Goal: Task Accomplishment & Management: Use online tool/utility

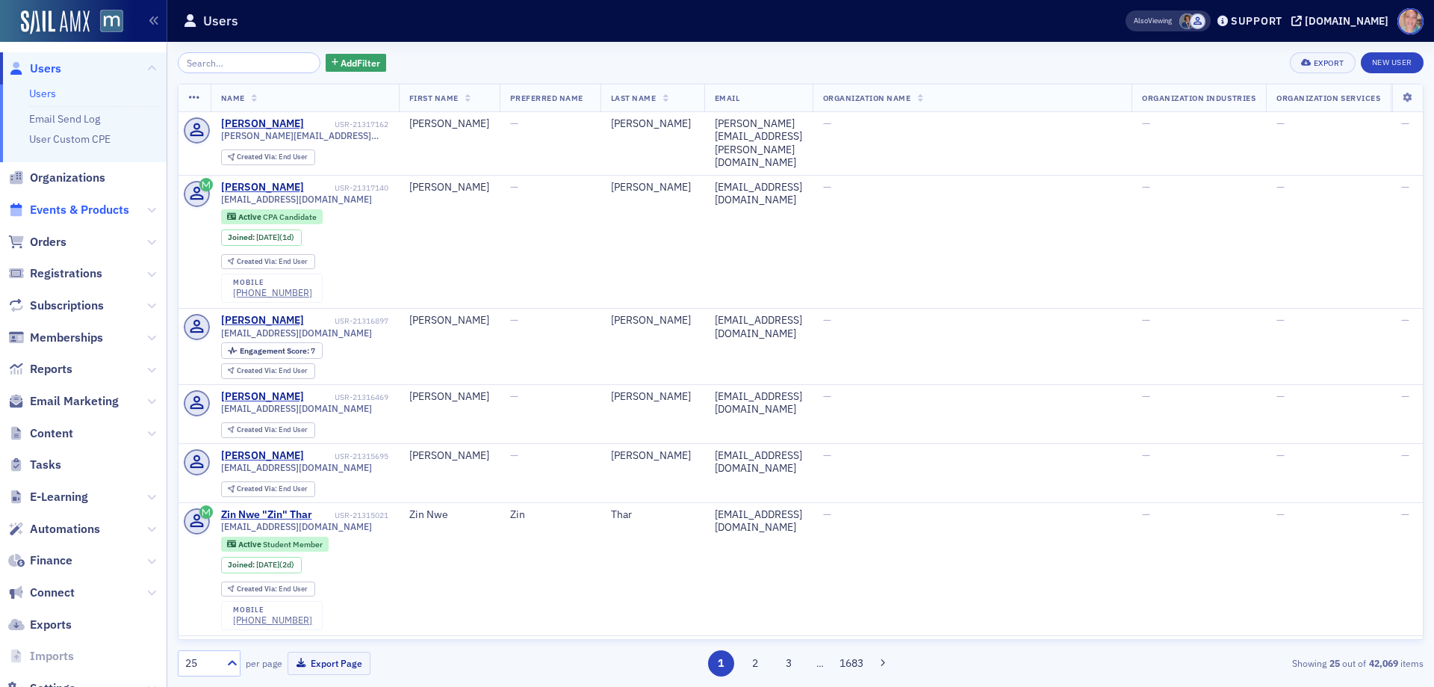
click at [75, 204] on span "Events & Products" at bounding box center [79, 210] width 99 height 16
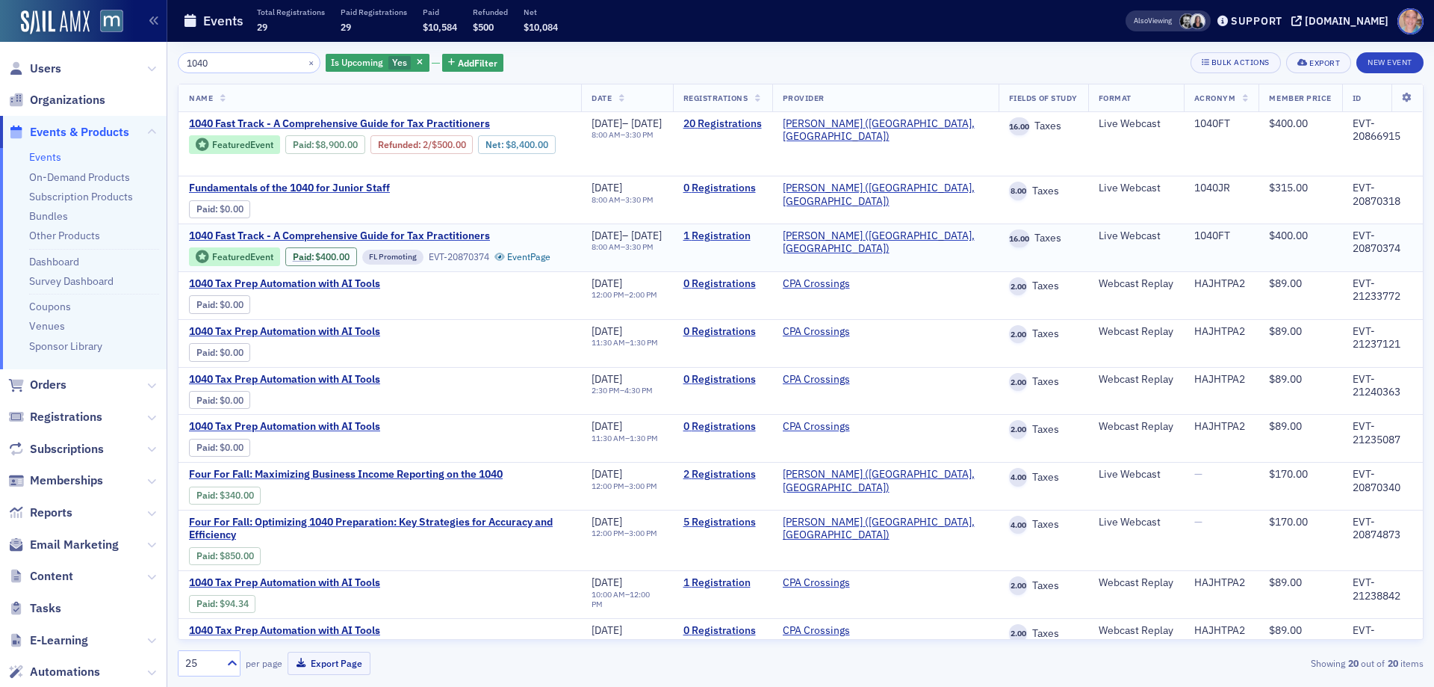
type input "1040"
drag, startPoint x: 1337, startPoint y: 236, endPoint x: 1396, endPoint y: 252, distance: 60.3
click at [1396, 252] on td "EVT-20870374" at bounding box center [1382, 247] width 81 height 48
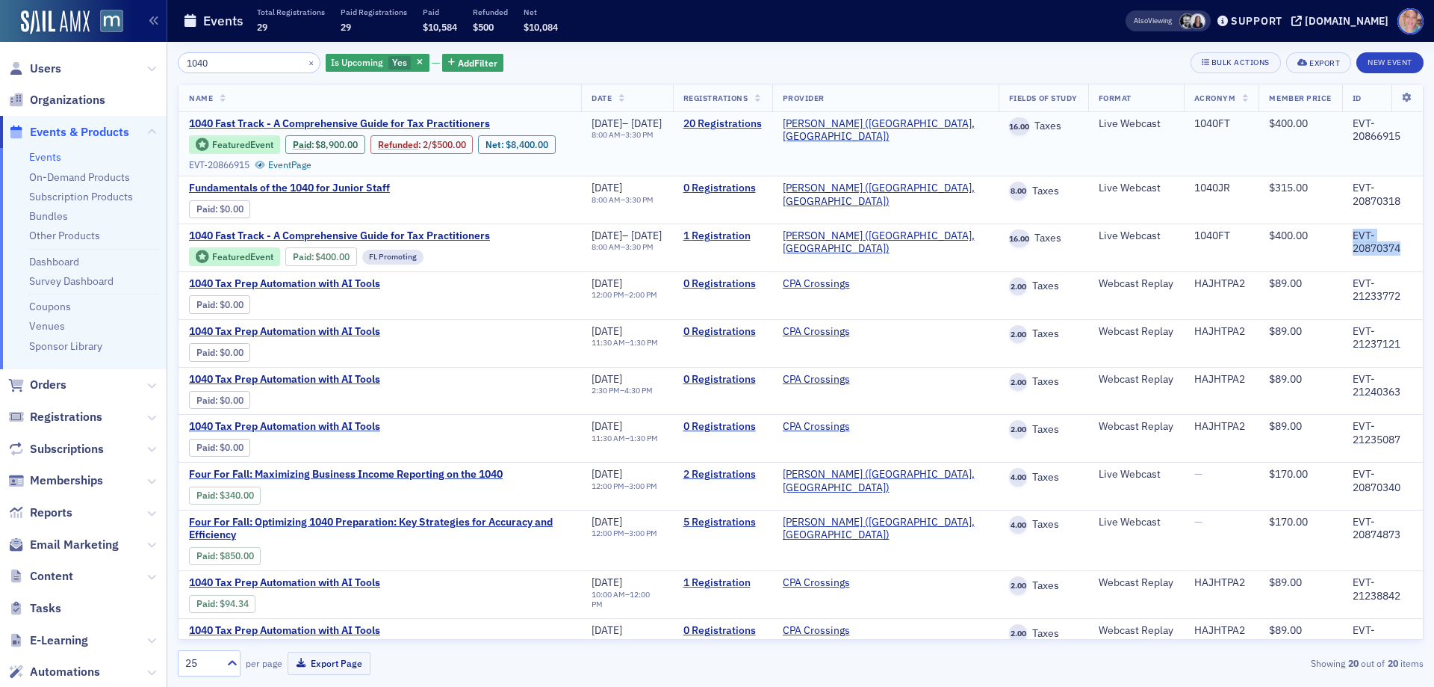
copy div "EVT-20870374"
click at [319, 125] on span "1040 Fast Track - A Comprehensive Guide for Tax Practitioners" at bounding box center [339, 123] width 301 height 13
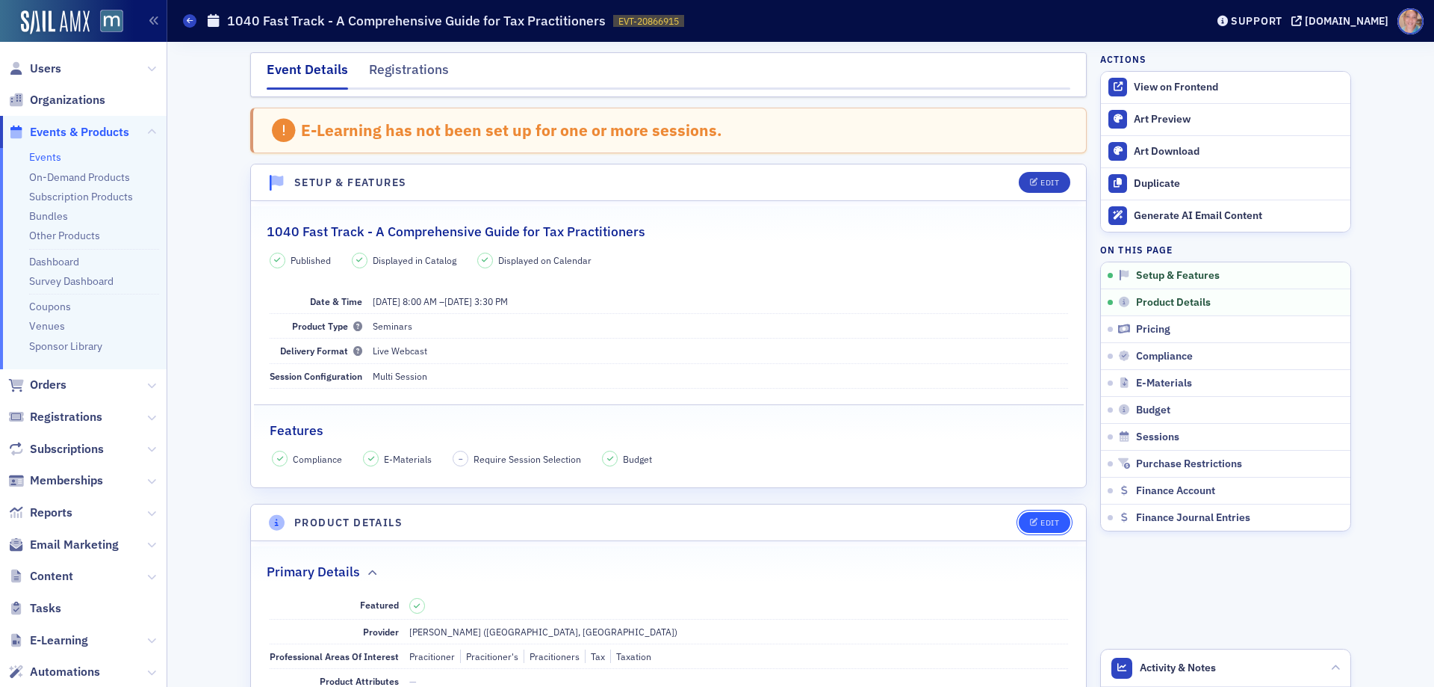
click at [1044, 518] on div "Edit" at bounding box center [1050, 522] width 19 height 8
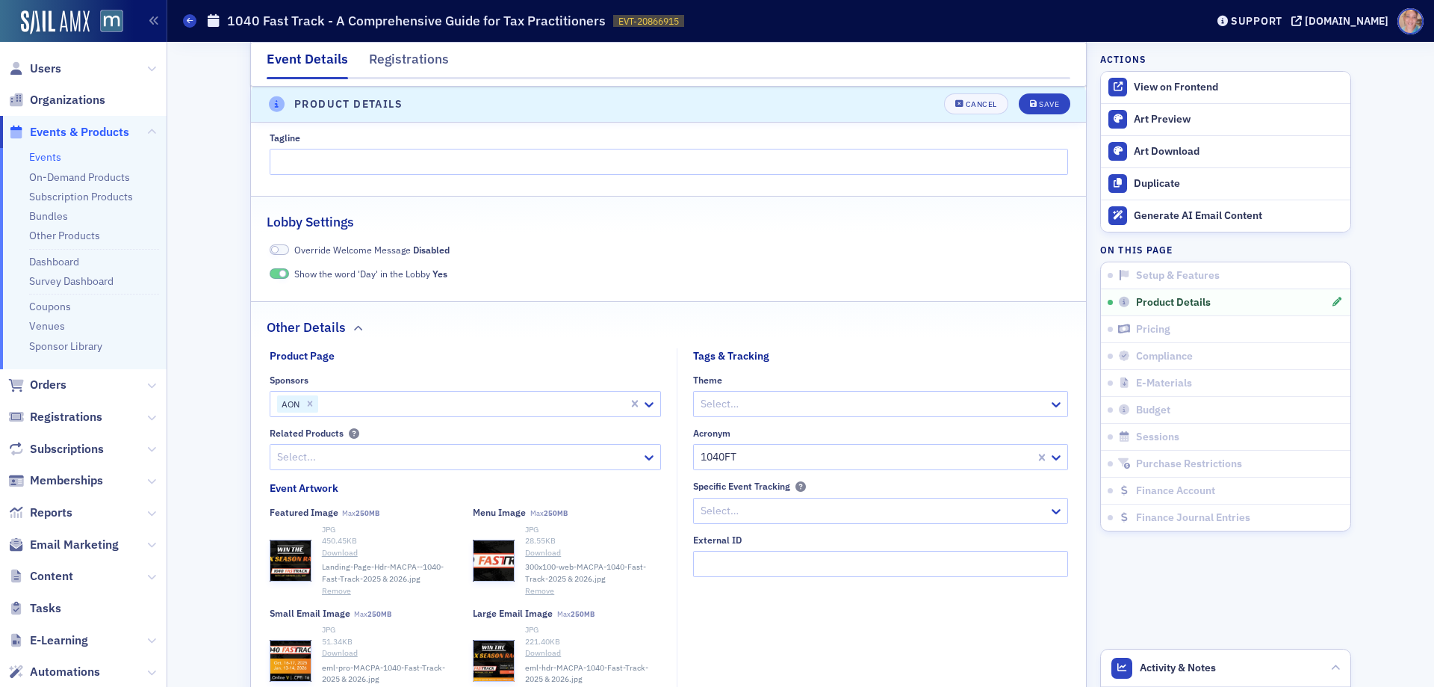
scroll to position [1388, 0]
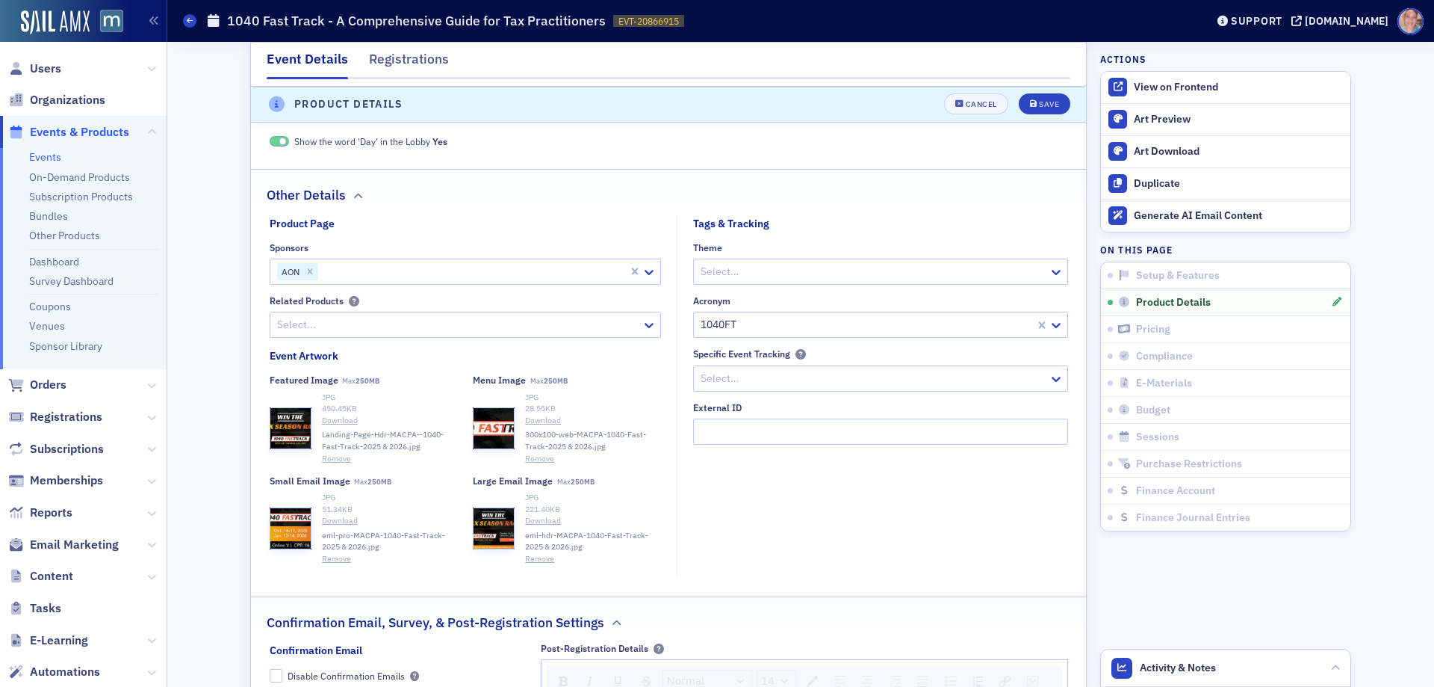
click at [332, 334] on div at bounding box center [458, 324] width 365 height 19
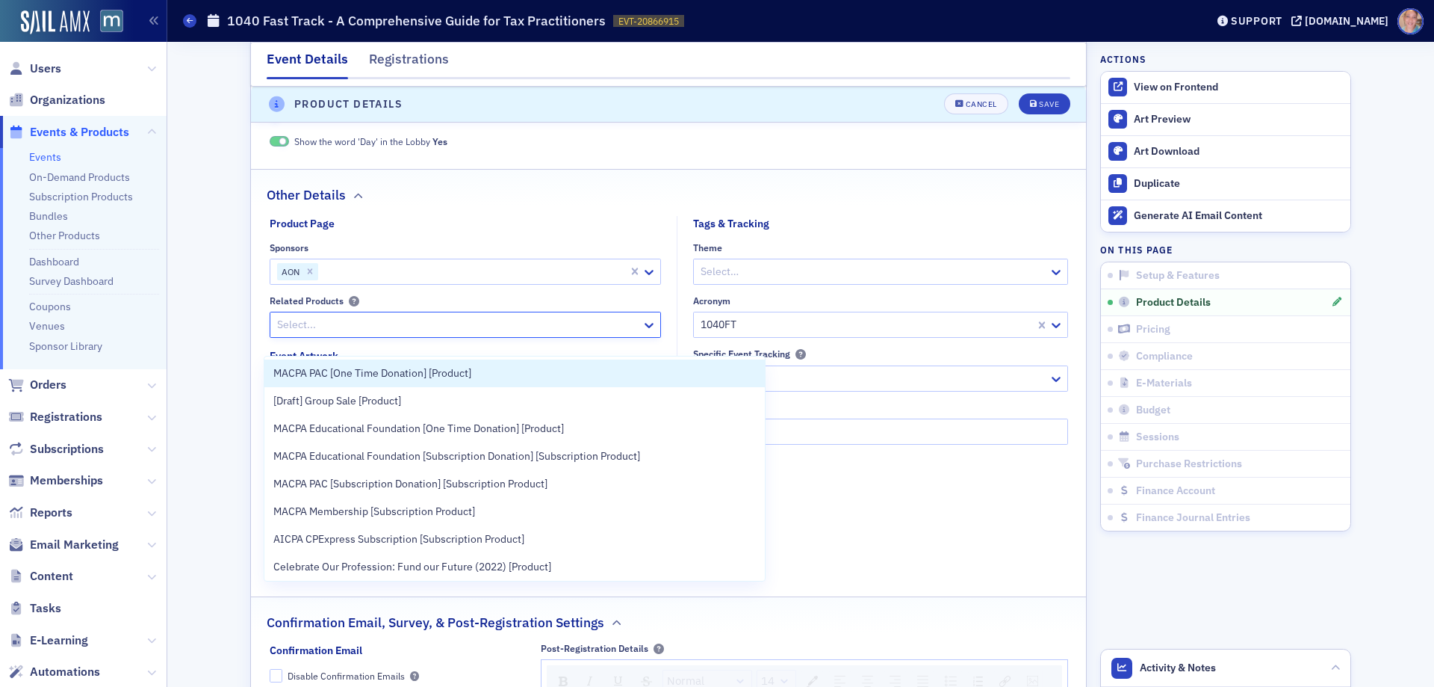
paste input "EVT-20870374"
type input "EVT-20870374"
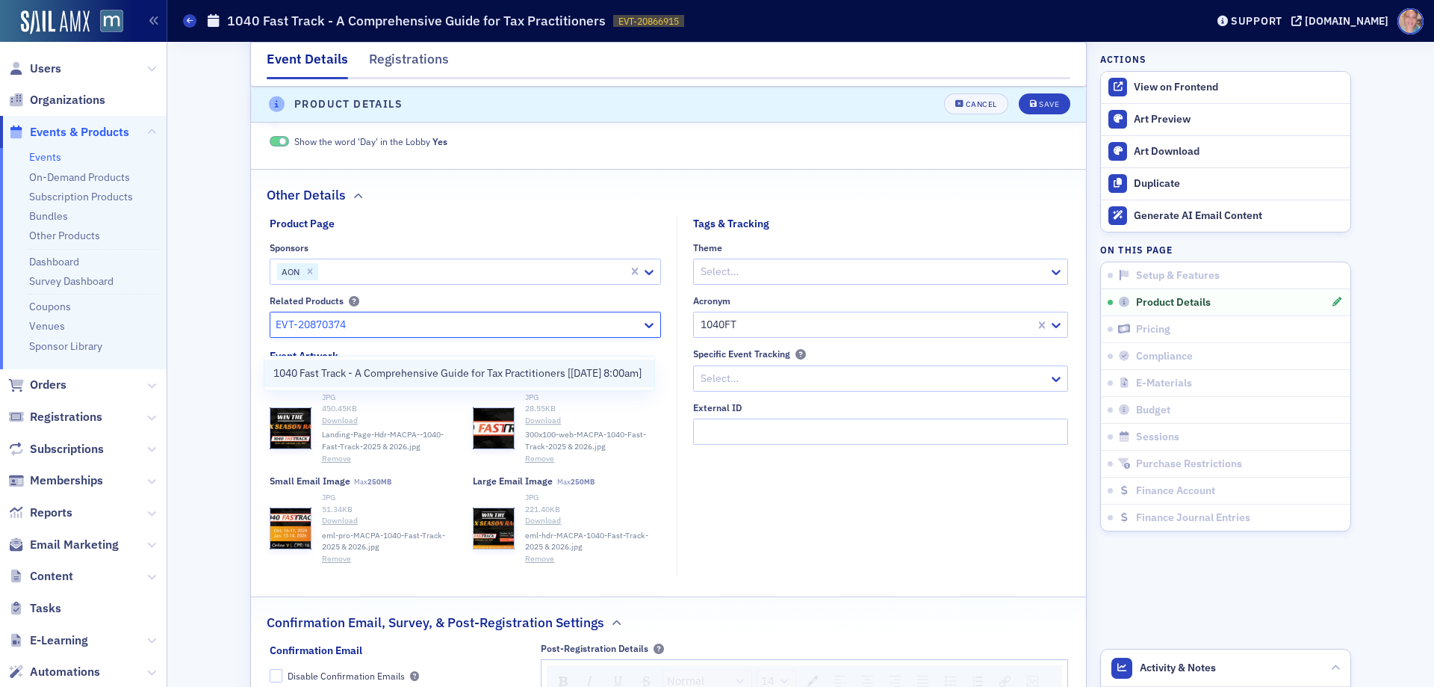
click at [442, 369] on span "1040 Fast Track - A Comprehensive Guide for Tax Practitioners [[DATE] 8:00am]" at bounding box center [457, 373] width 368 height 16
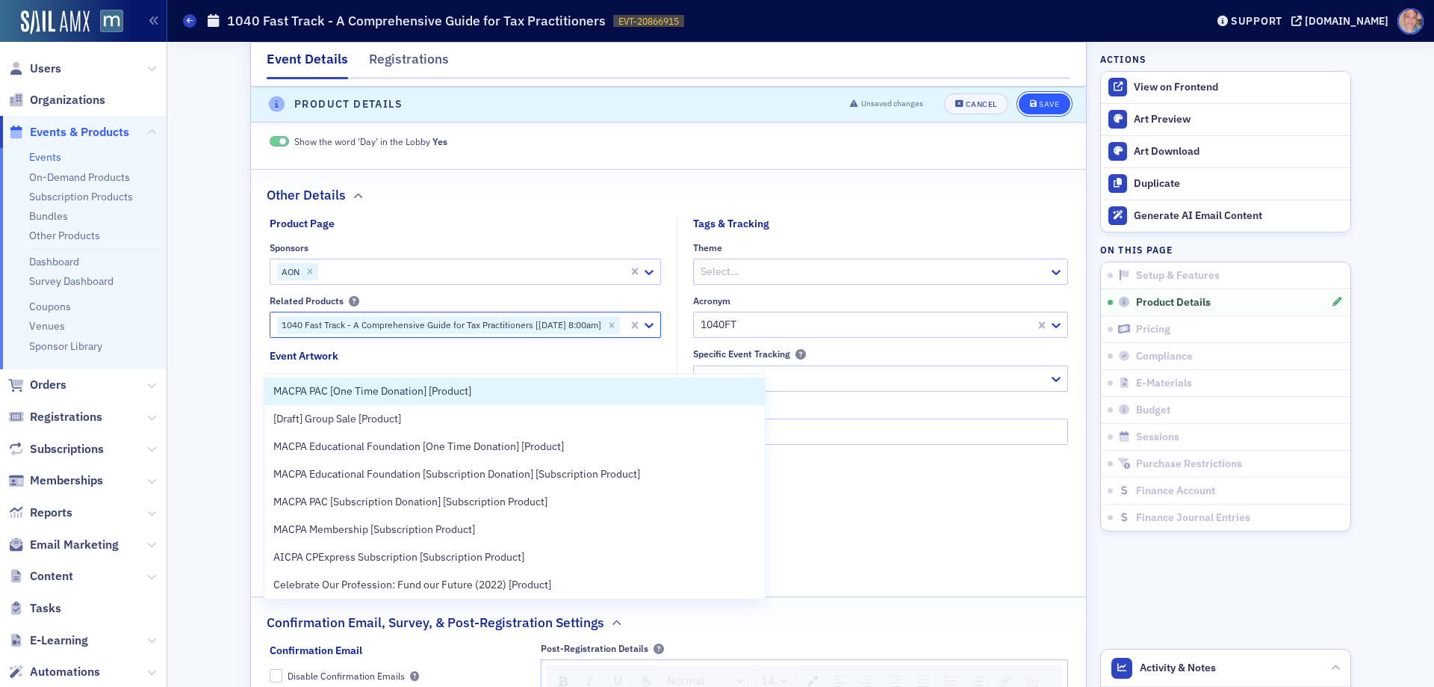
click at [1039, 103] on div "Save" at bounding box center [1049, 105] width 20 height 8
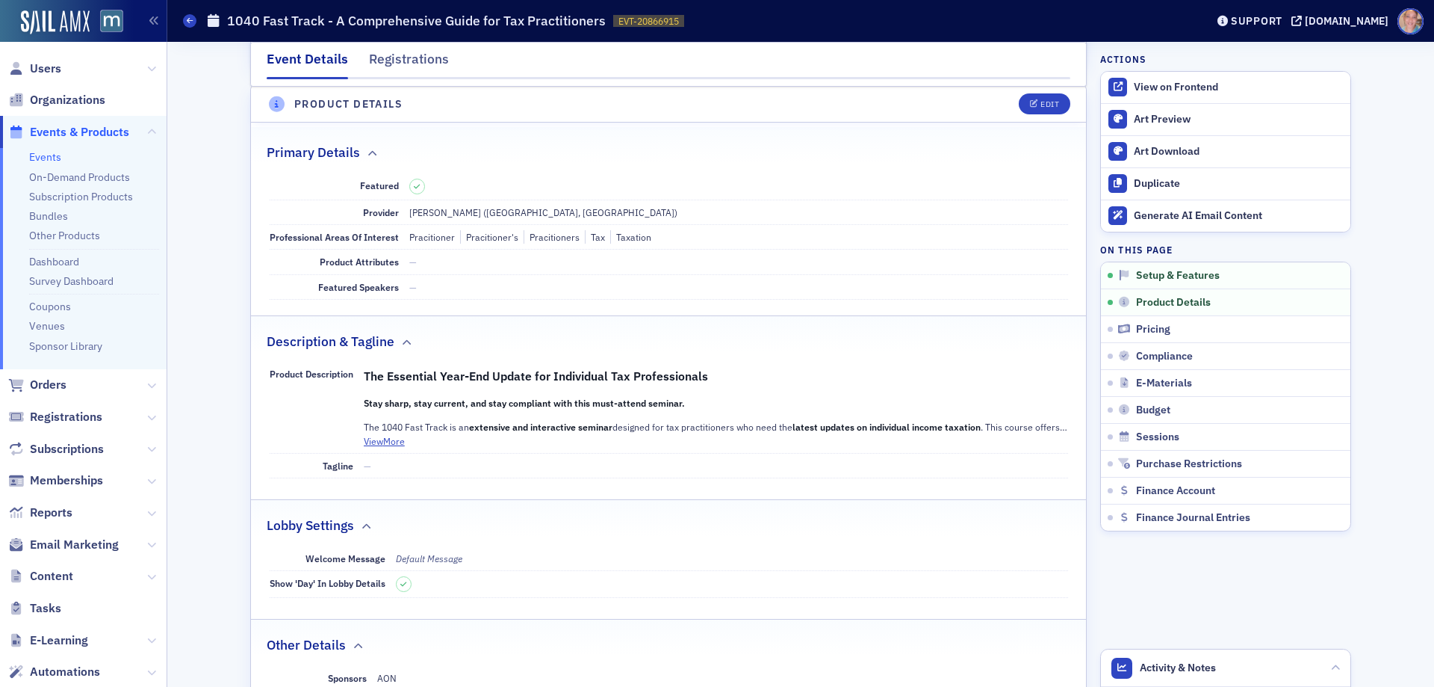
scroll to position [417, 0]
click at [33, 149] on ul "Events On-Demand Products Subscription Products Bundles Other Products Dashboar…" at bounding box center [83, 258] width 167 height 221
